Goal: Transaction & Acquisition: Purchase product/service

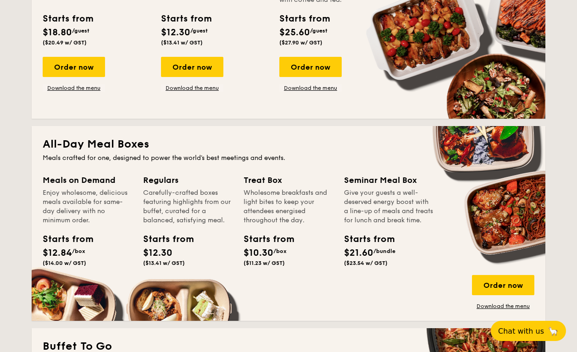
scroll to position [507, 0]
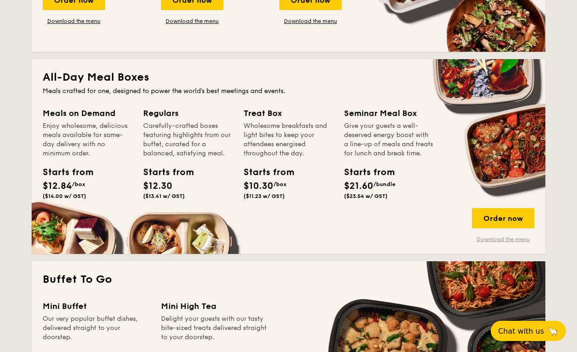
click at [500, 239] on div "Order now Download the menu" at bounding box center [503, 225] width 62 height 35
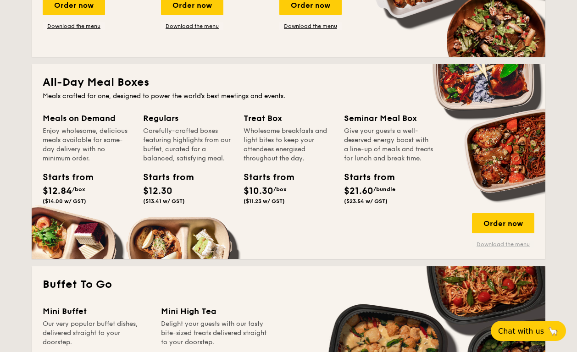
click at [512, 242] on link "Download the menu" at bounding box center [503, 244] width 62 height 7
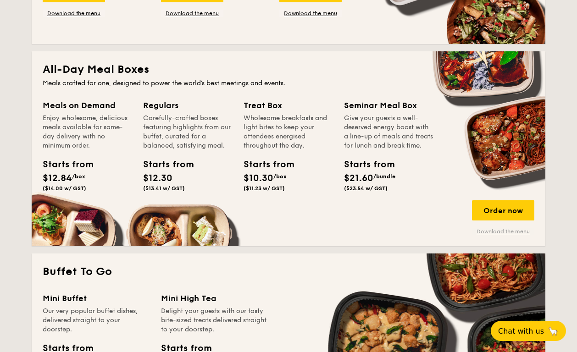
scroll to position [567, 0]
click at [496, 211] on div "Order now" at bounding box center [503, 210] width 62 height 20
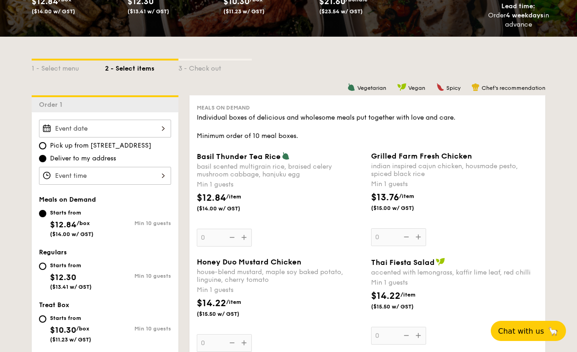
scroll to position [177, 0]
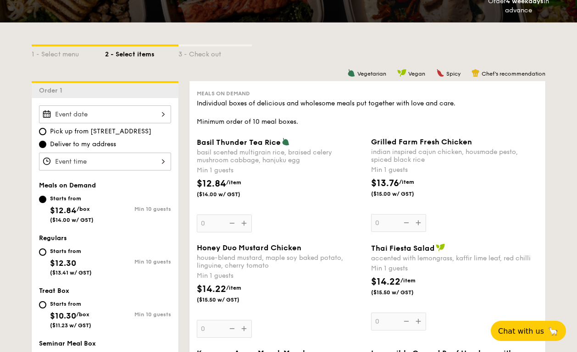
click at [103, 104] on div "Pick up from [STREET_ADDRESS] Deliver to my address Meals on Demand Starts from…" at bounding box center [105, 274] width 147 height 353
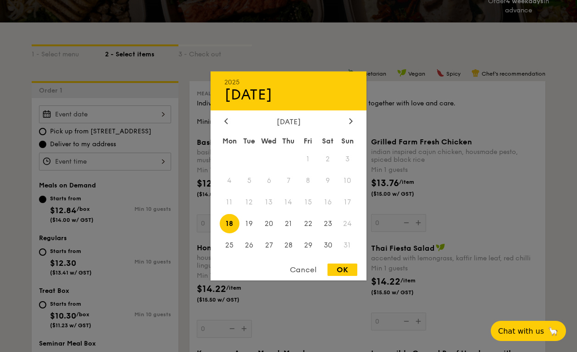
click at [104, 114] on div "2025 Aug [DATE] Tue Wed Thu Fri Sat Sun 1 2 3 4 5 6 7 8 9 10 11 12 13 14 15 16 …" at bounding box center [105, 114] width 132 height 18
click at [348, 121] on div at bounding box center [351, 121] width 8 height 9
click at [250, 161] on span "2" at bounding box center [249, 159] width 20 height 20
click at [351, 270] on div "OK" at bounding box center [342, 270] width 30 height 12
type input "[DATE]"
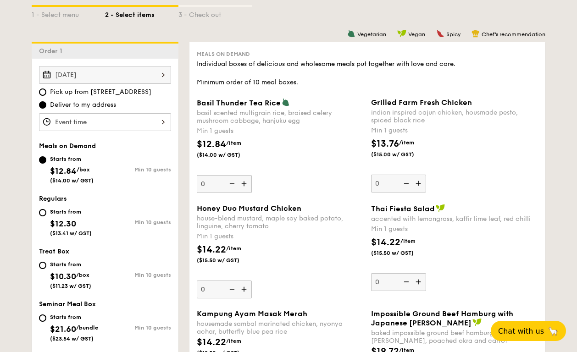
scroll to position [218, 0]
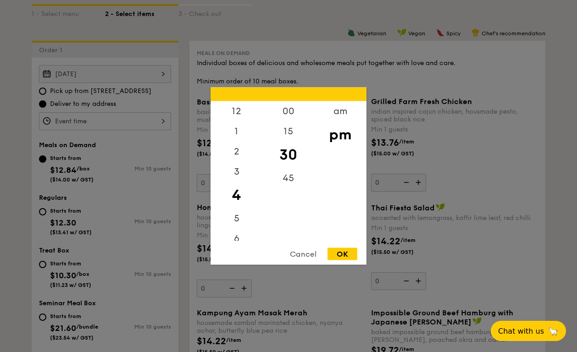
click at [97, 125] on div "12 1 2 3 4 5 6 7 8 9 10 11 00 15 30 45 am pm Cancel OK" at bounding box center [105, 121] width 132 height 18
click at [237, 227] on div "11" at bounding box center [236, 231] width 52 height 20
click at [236, 222] on div "11" at bounding box center [236, 231] width 52 height 20
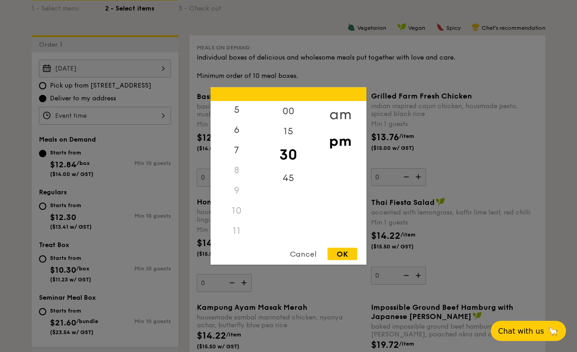
click at [331, 110] on div "am" at bounding box center [340, 114] width 52 height 27
click at [237, 227] on div "11" at bounding box center [236, 228] width 52 height 27
click at [289, 131] on div "15" at bounding box center [288, 134] width 52 height 27
click at [340, 256] on div "OK" at bounding box center [342, 254] width 30 height 12
type input "11:15AM"
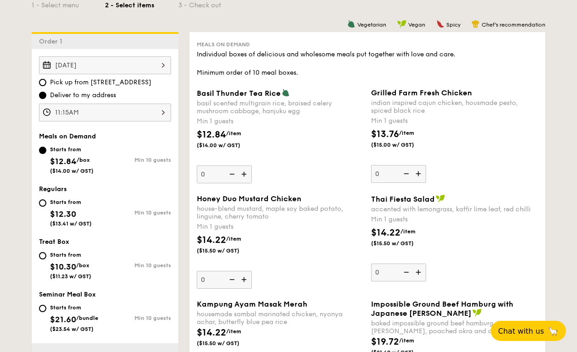
scroll to position [227, 0]
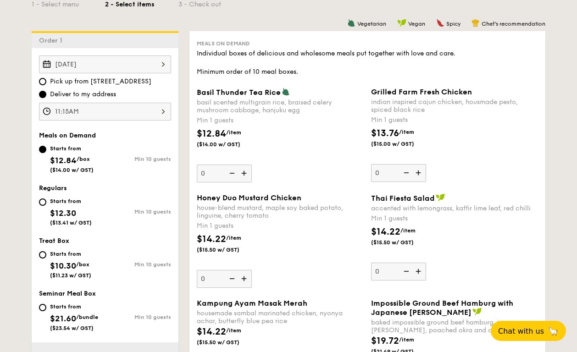
click at [46, 204] on div "Starts from $12.30 ($13.41 w/ GST)" at bounding box center [72, 211] width 66 height 30
click at [46, 204] on input "Starts from $12.30 ($13.41 w/ GST) Min 10 guests" at bounding box center [42, 202] width 7 height 7
radio input "true"
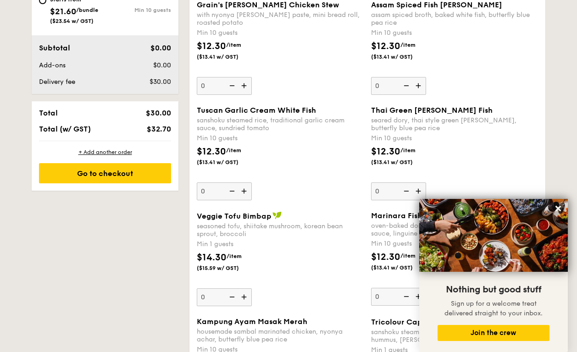
scroll to position [528, 0]
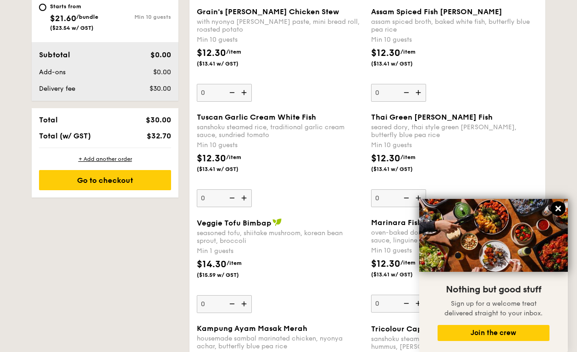
click at [557, 211] on icon at bounding box center [558, 209] width 6 height 6
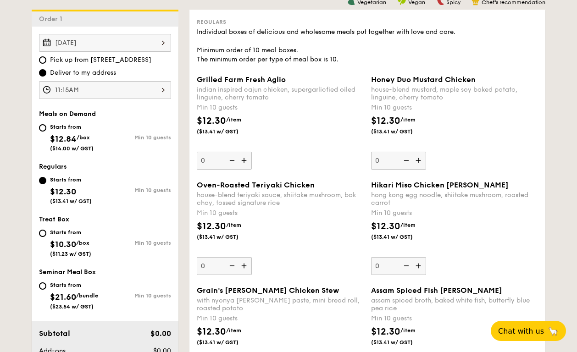
scroll to position [251, 0]
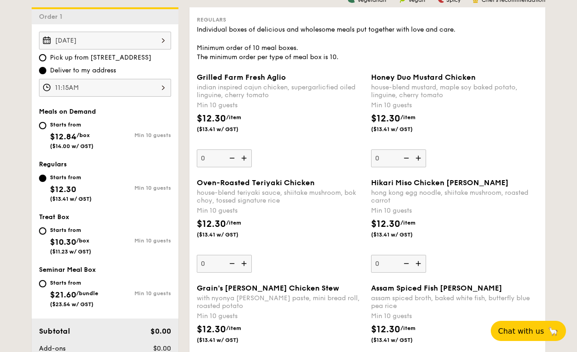
click at [417, 161] on img at bounding box center [419, 157] width 14 height 17
click at [417, 161] on input "0" at bounding box center [398, 158] width 55 height 18
click at [417, 161] on img at bounding box center [419, 157] width 14 height 17
click at [417, 161] on input "10" at bounding box center [398, 158] width 55 height 18
click at [417, 161] on img at bounding box center [419, 157] width 14 height 17
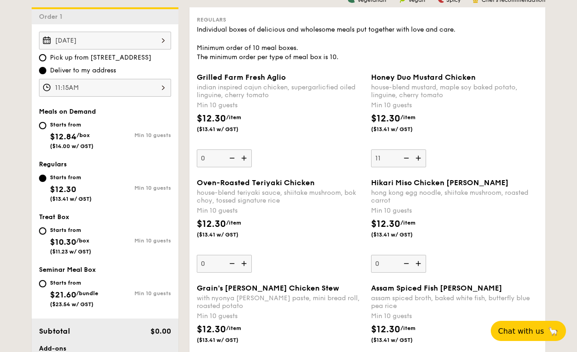
click at [417, 161] on input "11" at bounding box center [398, 158] width 55 height 18
click at [417, 161] on img at bounding box center [419, 157] width 14 height 17
click at [417, 161] on input "12" at bounding box center [398, 158] width 55 height 18
click at [417, 161] on img at bounding box center [419, 157] width 14 height 17
click at [417, 161] on input "13" at bounding box center [398, 158] width 55 height 18
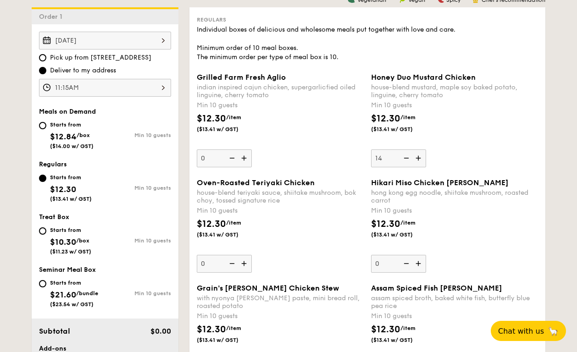
click at [410, 161] on img at bounding box center [405, 157] width 14 height 17
click at [410, 161] on input "14" at bounding box center [398, 158] width 55 height 18
click at [409, 161] on img at bounding box center [405, 157] width 14 height 17
click at [409, 161] on input "13" at bounding box center [398, 158] width 55 height 18
click at [409, 161] on img at bounding box center [405, 157] width 14 height 17
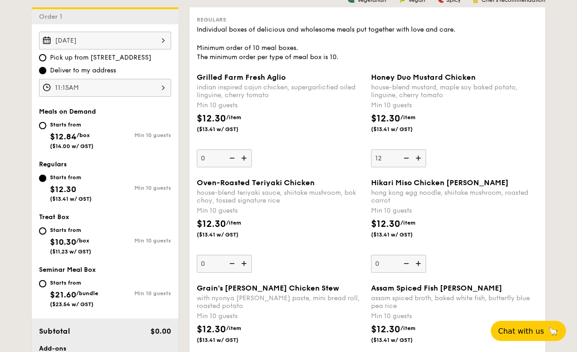
click at [409, 161] on input "12" at bounding box center [398, 158] width 55 height 18
click at [409, 161] on img at bounding box center [405, 157] width 14 height 17
click at [409, 161] on input "11" at bounding box center [398, 158] width 55 height 18
type input "10"
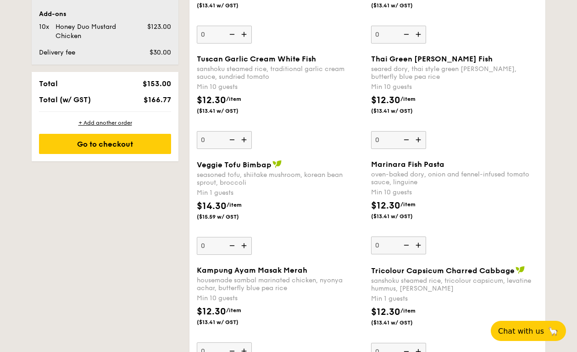
scroll to position [234, 0]
